Goal: Information Seeking & Learning: Learn about a topic

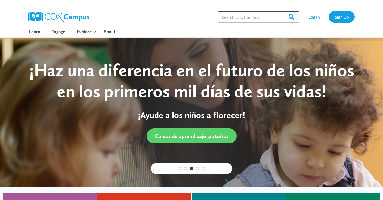
click at [269, 17] on input "Search in [URL][DOMAIN_NAME]" at bounding box center [259, 16] width 82 height 11
click at [237, 16] on input "Search in [URL][DOMAIN_NAME]" at bounding box center [259, 16] width 82 height 11
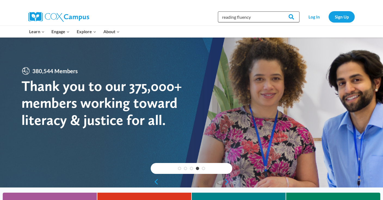
type input "reading fluency"
click at [278, 11] on input "Search" at bounding box center [288, 16] width 21 height 11
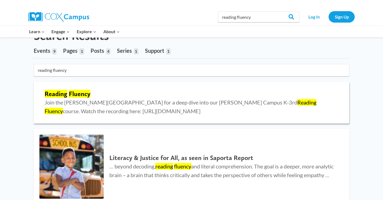
scroll to position [20, 0]
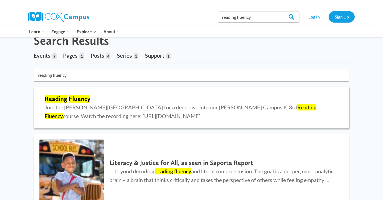
click at [74, 99] on mark "Fluency" at bounding box center [79, 99] width 21 height 8
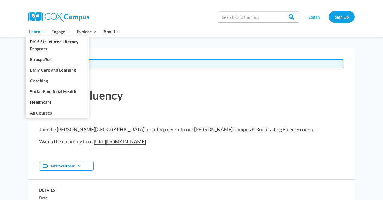
click at [37, 32] on span "Learn Expand" at bounding box center [36, 31] width 15 height 7
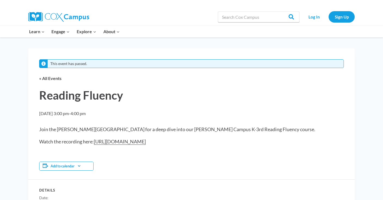
click at [52, 15] on img at bounding box center [58, 17] width 61 height 10
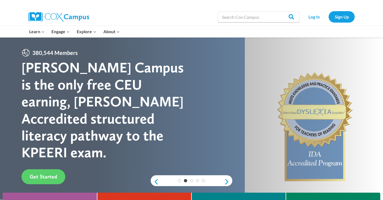
click at [71, 15] on img at bounding box center [58, 17] width 61 height 10
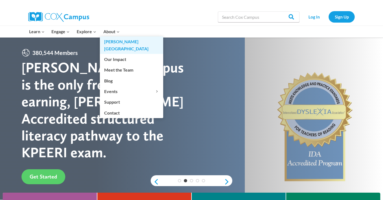
click at [112, 42] on link "[PERSON_NAME][GEOGRAPHIC_DATA]" at bounding box center [131, 44] width 63 height 17
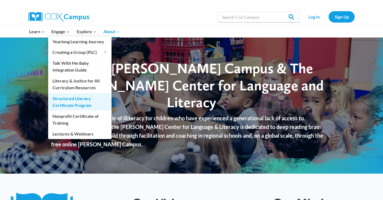
click at [79, 105] on link "Structured Literacy Certificate Program" at bounding box center [79, 101] width 63 height 17
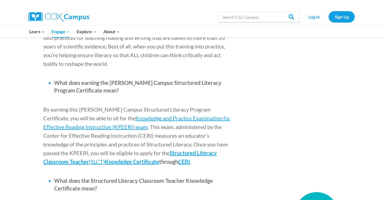
scroll to position [628, 0]
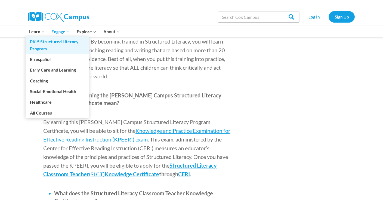
click at [40, 45] on link "PK-5 Structured Literacy Program" at bounding box center [57, 44] width 63 height 17
